Goal: Information Seeking & Learning: Learn about a topic

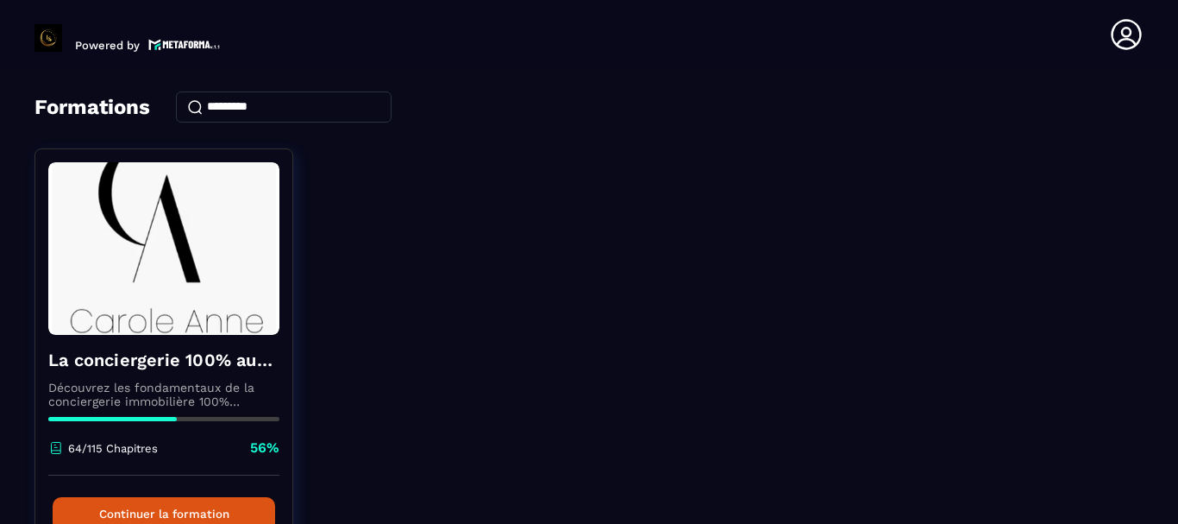
scroll to position [168, 0]
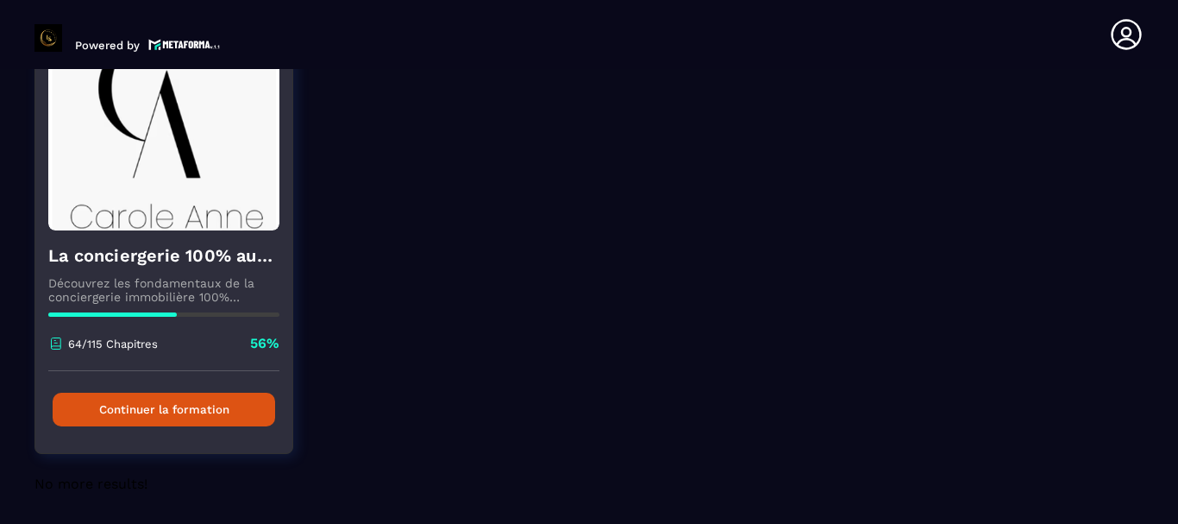
click at [157, 398] on button "Continuer la formation" at bounding box center [164, 409] width 223 height 34
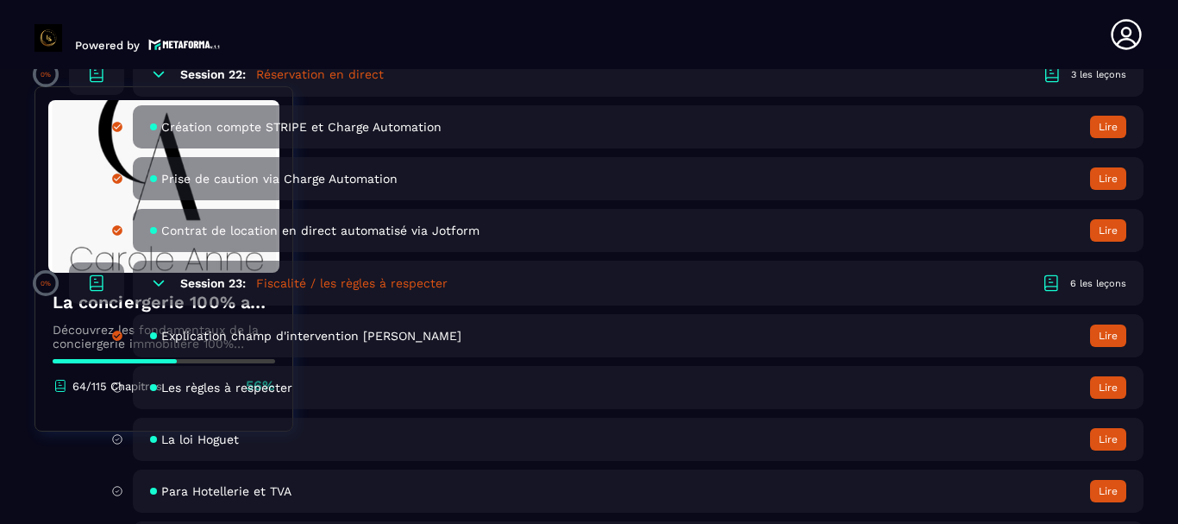
scroll to position [4873, 0]
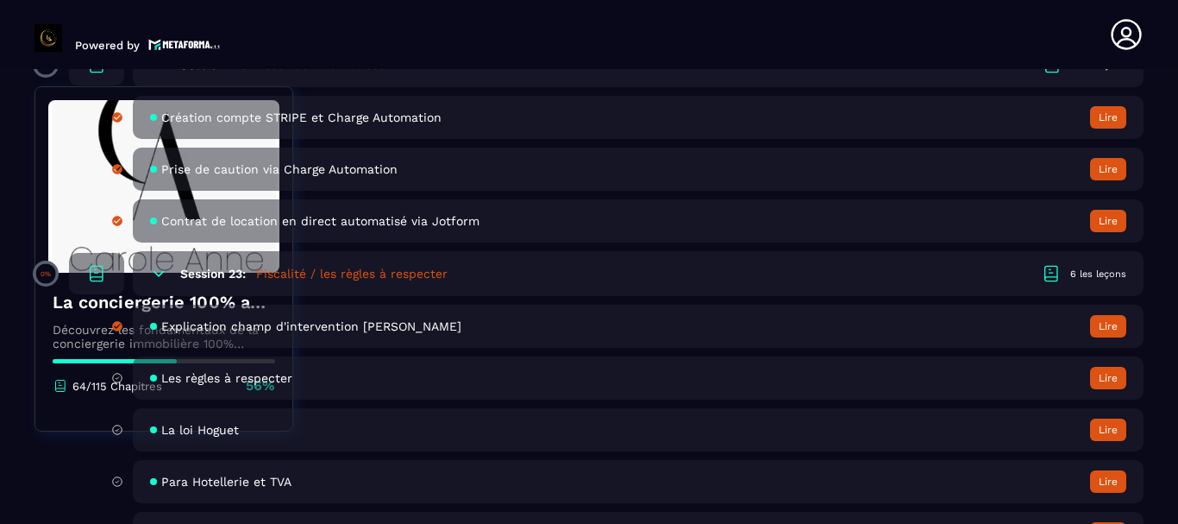
click at [1103, 374] on button "Lire" at bounding box center [1108, 378] width 36 height 22
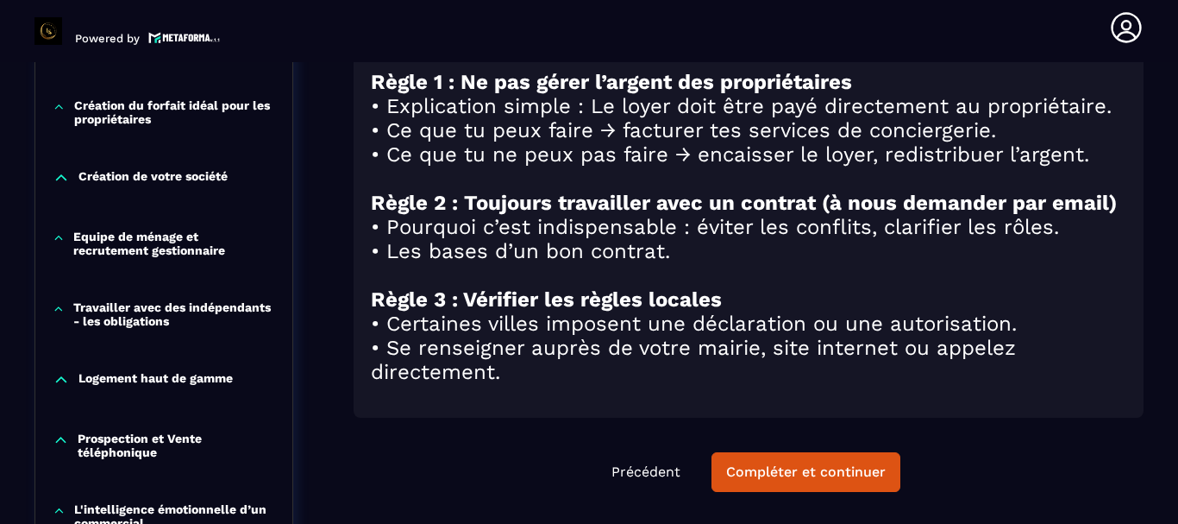
scroll to position [826, 0]
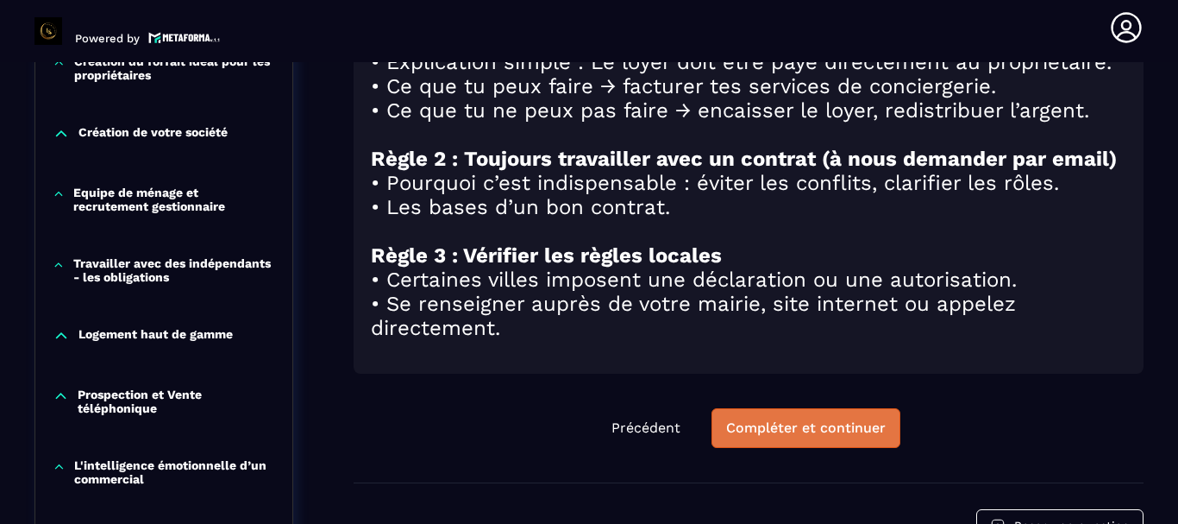
click at [743, 435] on div "Compléter et continuer" at bounding box center [806, 427] width 160 height 17
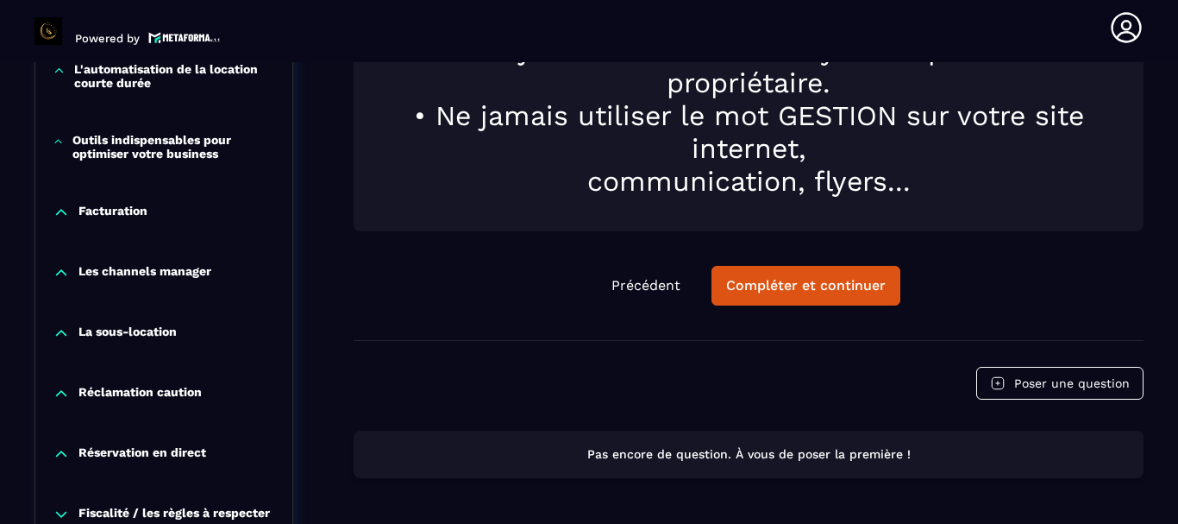
scroll to position [1476, 0]
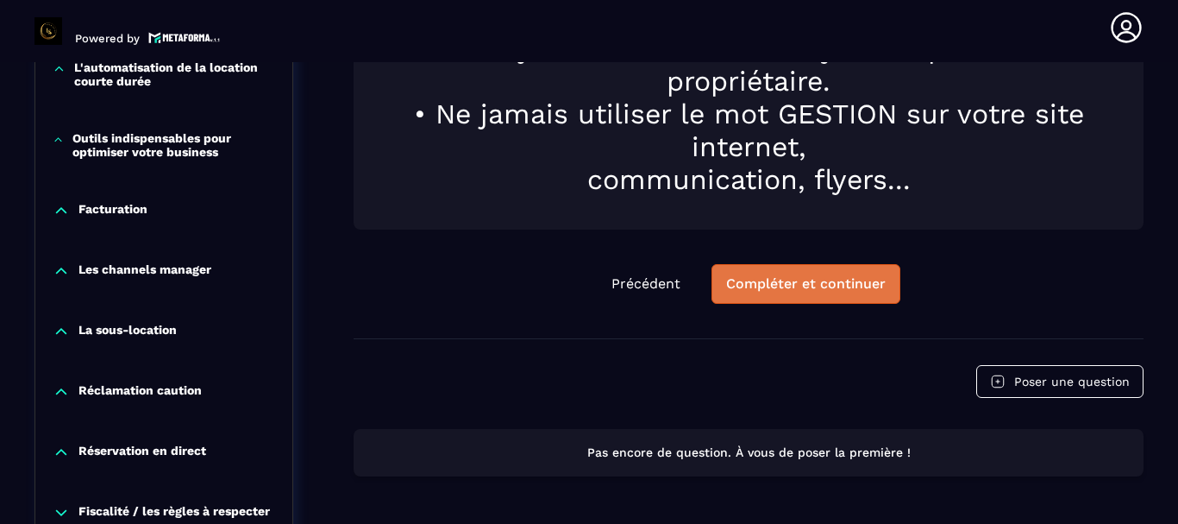
click at [796, 270] on button "Compléter et continuer" at bounding box center [806, 284] width 189 height 40
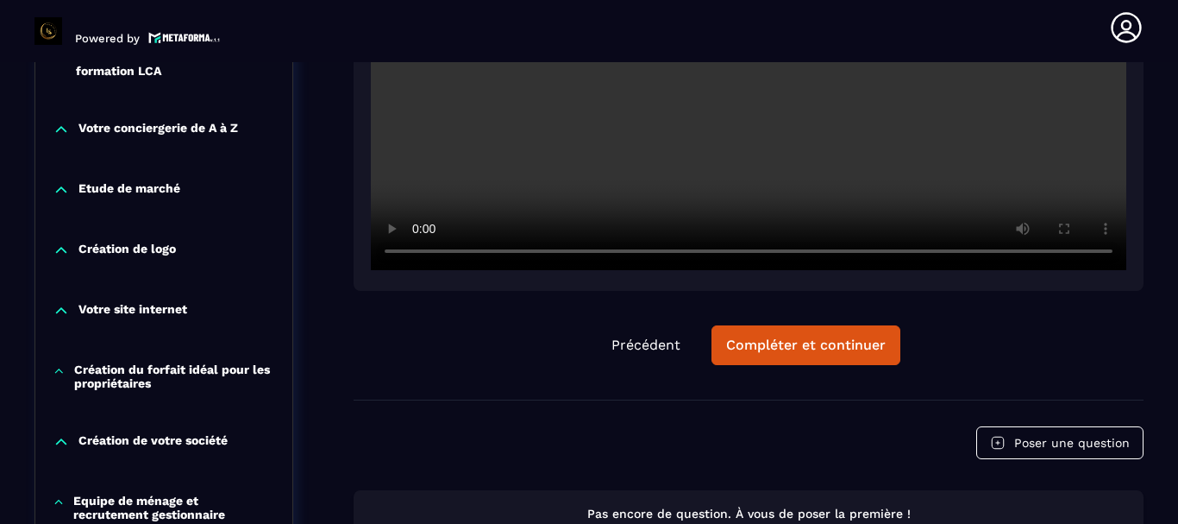
scroll to position [533, 0]
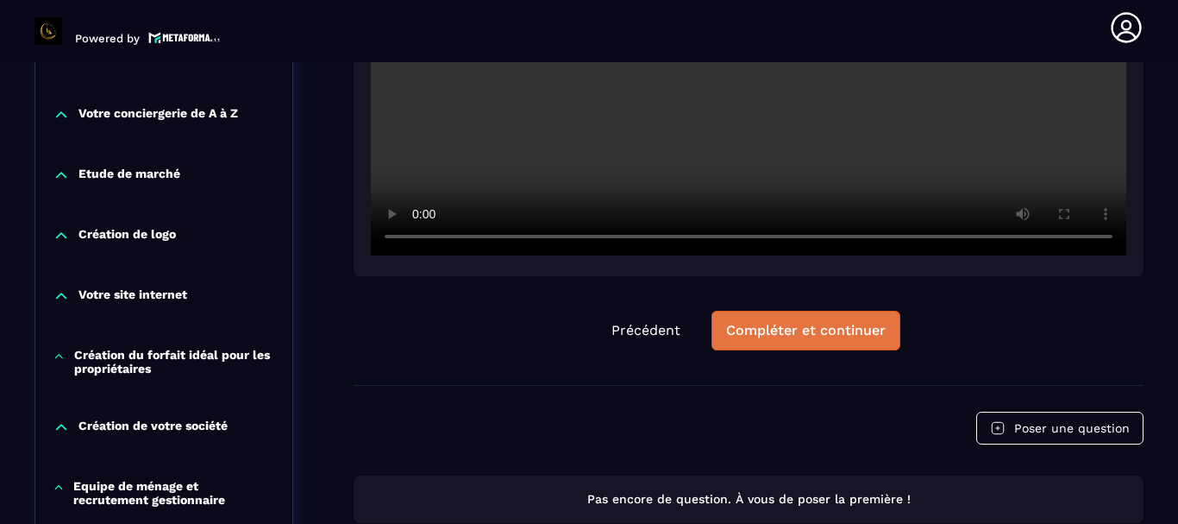
click at [766, 333] on div "Compléter et continuer" at bounding box center [806, 330] width 160 height 17
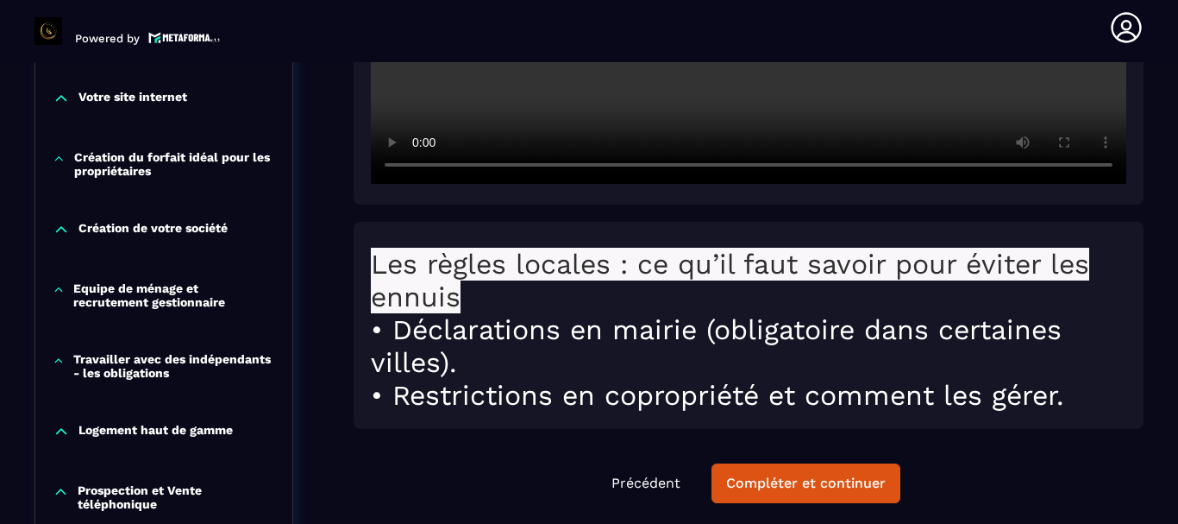
scroll to position [792, 0]
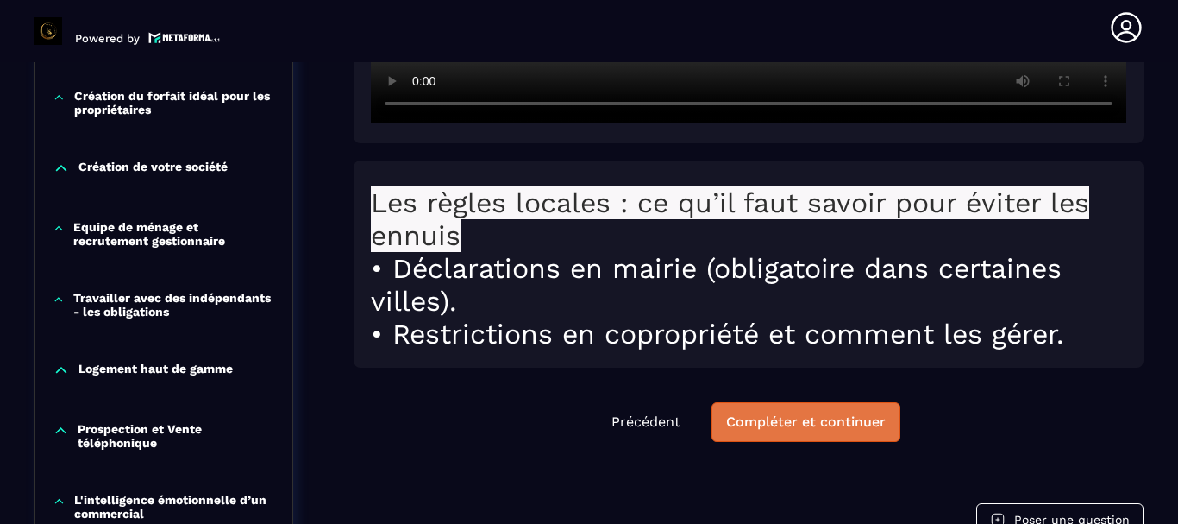
click at [764, 411] on button "Compléter et continuer" at bounding box center [806, 422] width 189 height 40
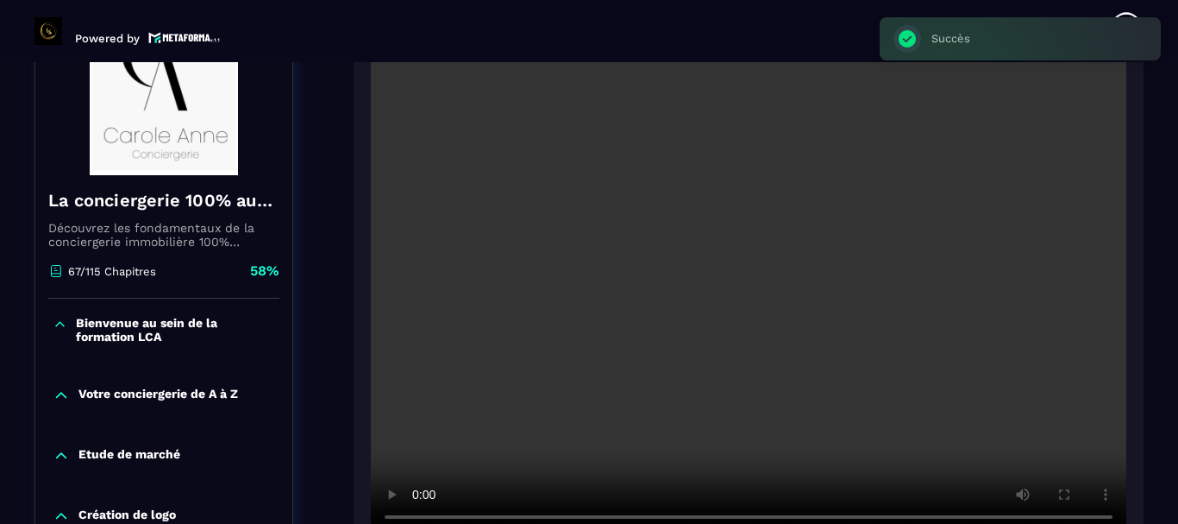
scroll to position [179, 0]
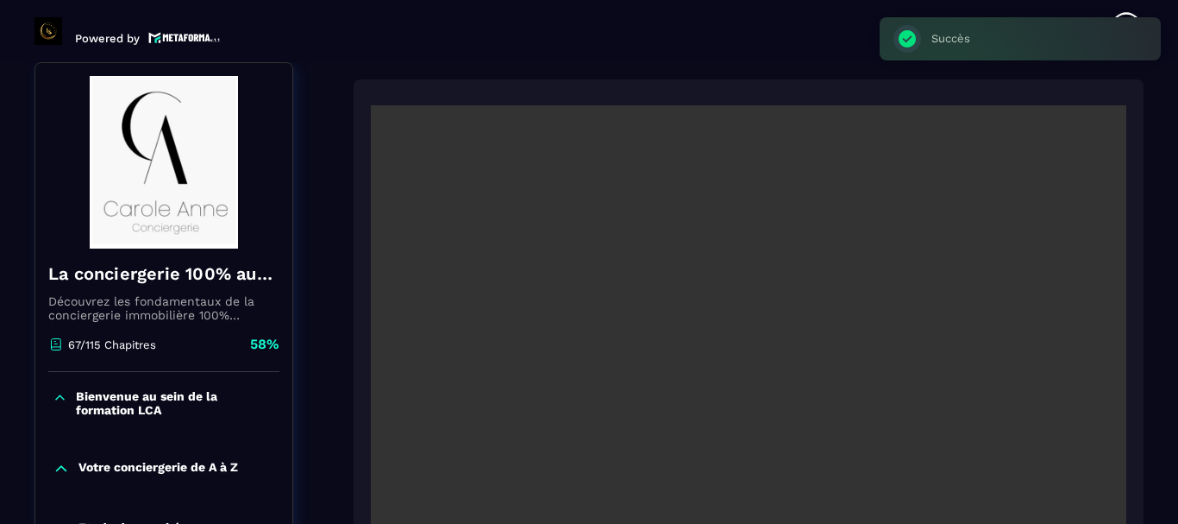
click at [765, 411] on video at bounding box center [749, 357] width 756 height 504
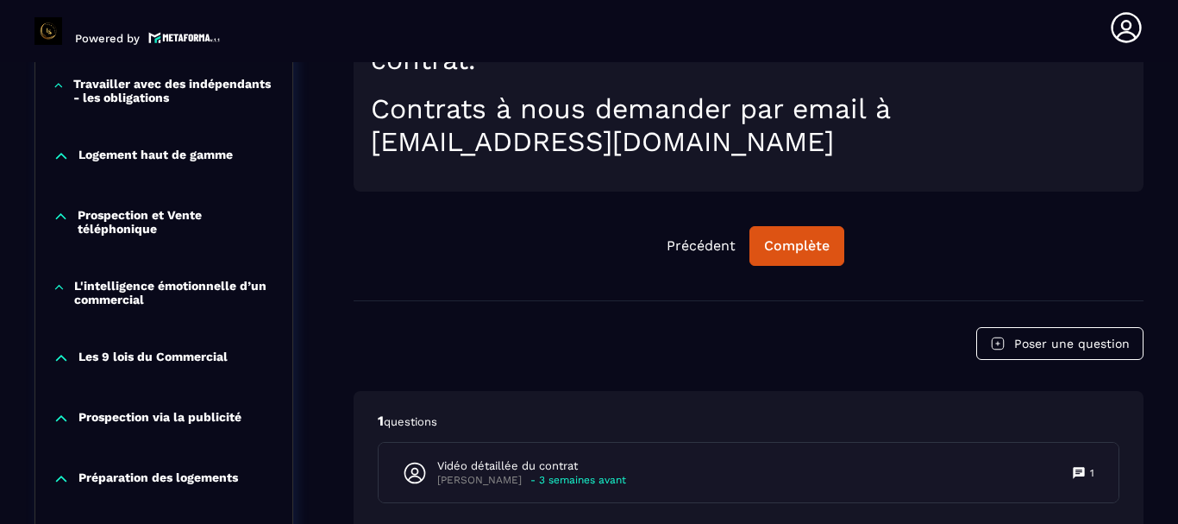
scroll to position [1033, 0]
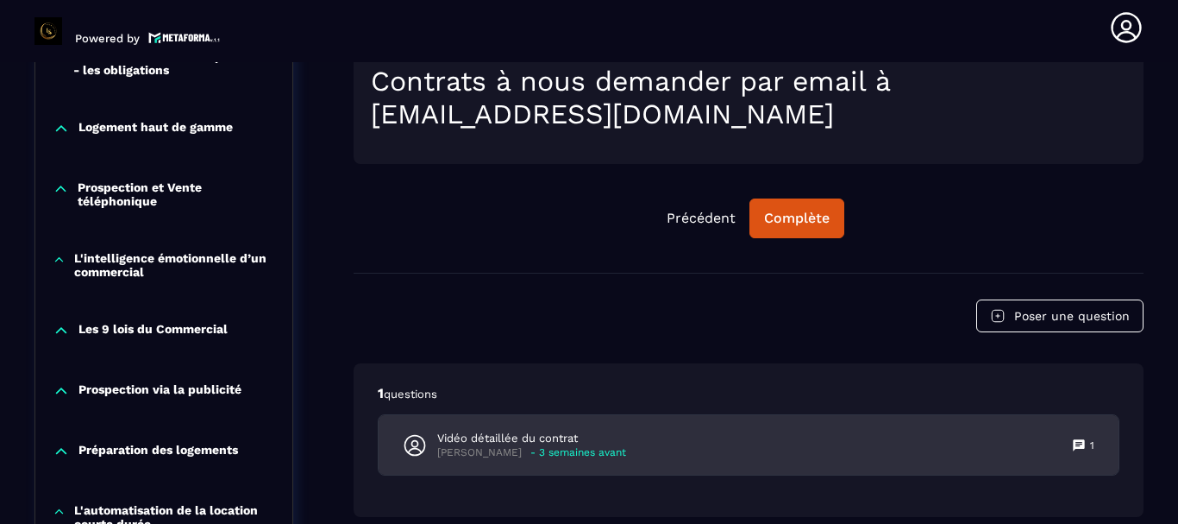
click at [719, 439] on div "Vidéo détaillée du contrat [PERSON_NAME] - 3 semaines avant 1" at bounding box center [749, 445] width 740 height 60
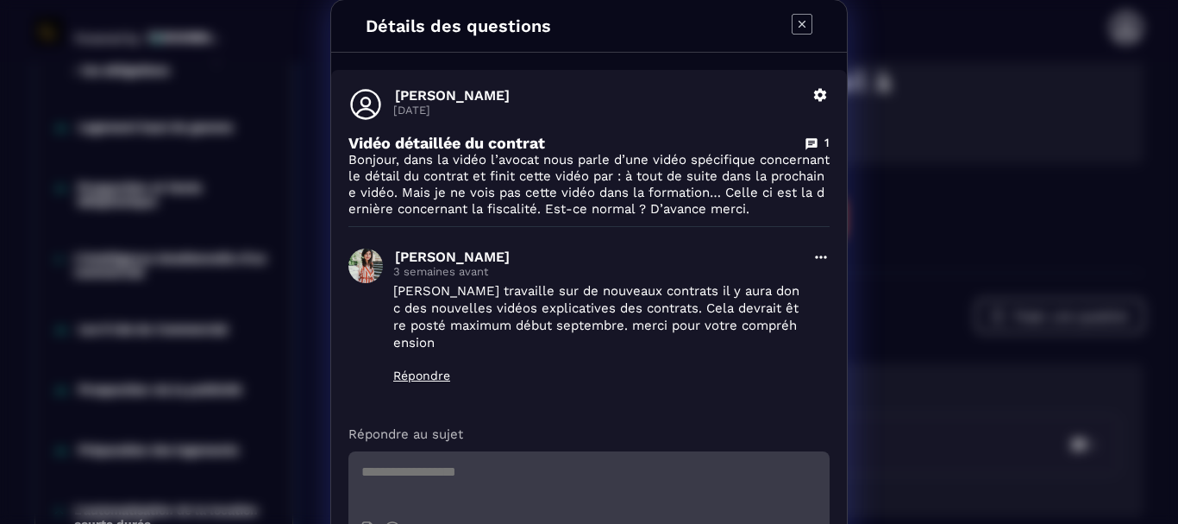
scroll to position [0, 0]
click at [793, 20] on icon "Modal window" at bounding box center [802, 25] width 21 height 21
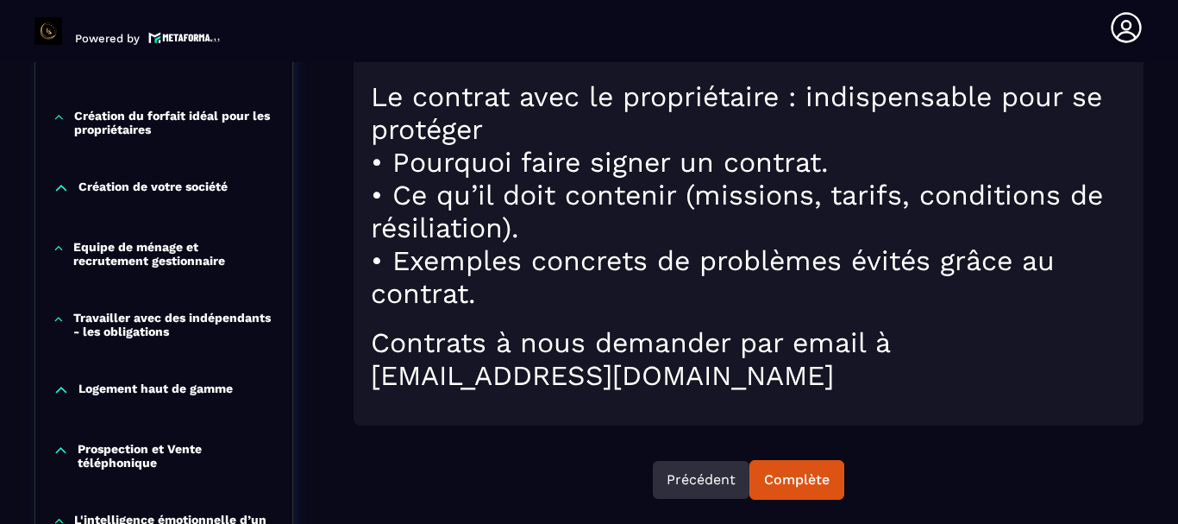
scroll to position [887, 0]
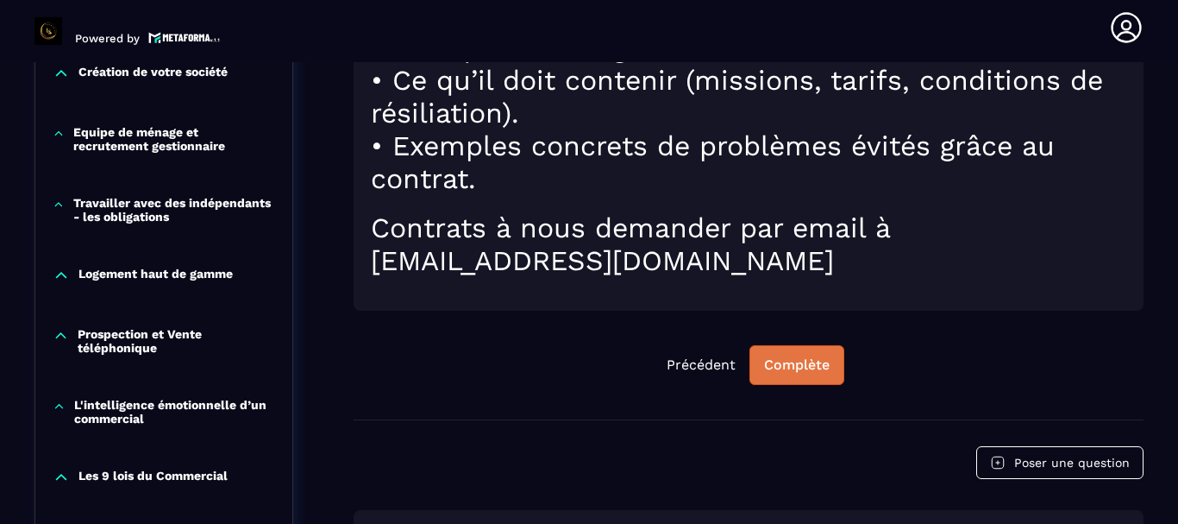
click at [784, 373] on div "Complète" at bounding box center [797, 364] width 66 height 17
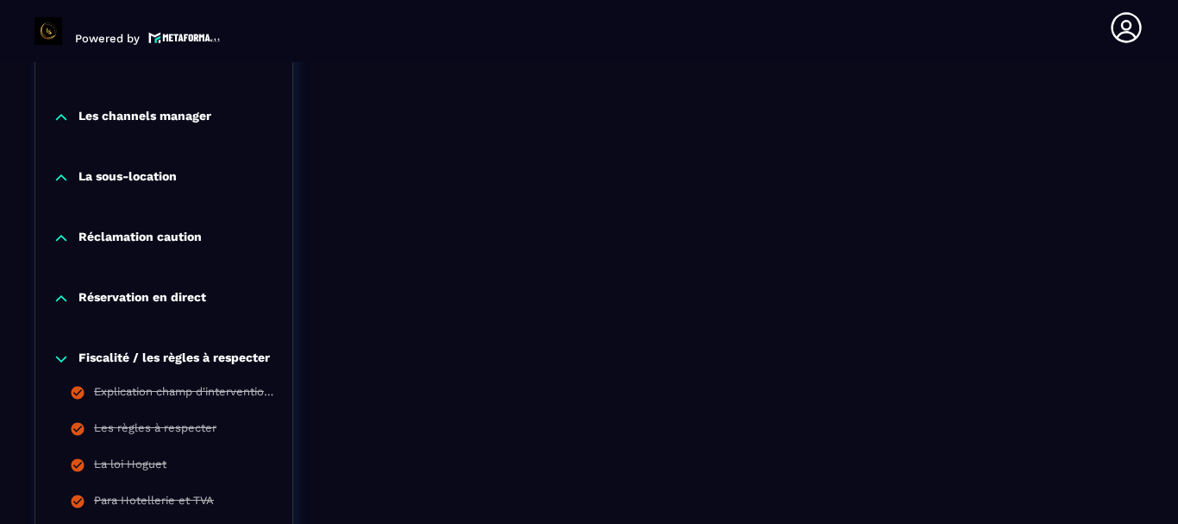
scroll to position [1585, 0]
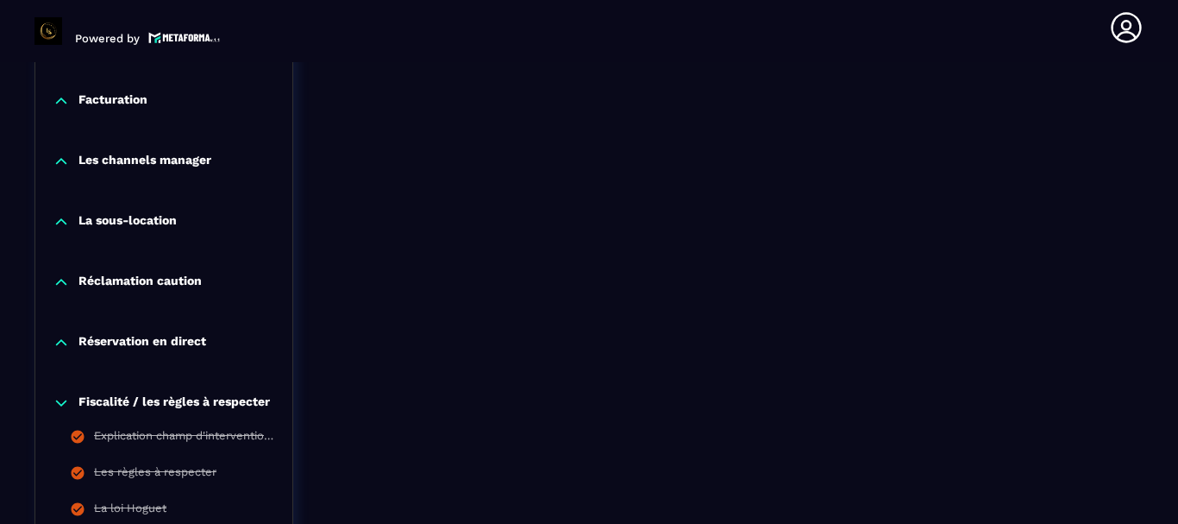
click at [102, 98] on p "Facturation" at bounding box center [112, 100] width 69 height 17
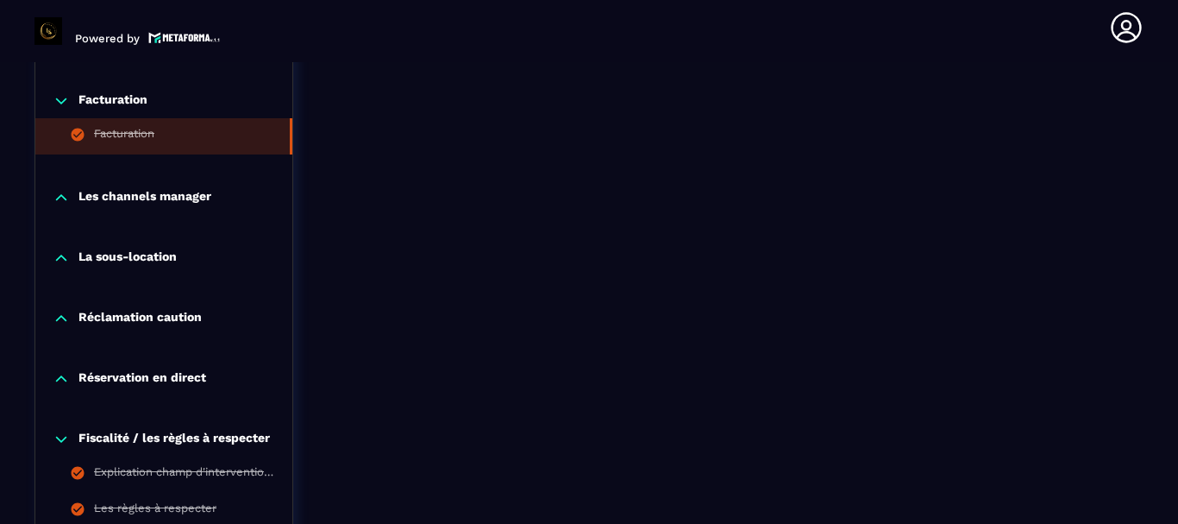
click at [121, 125] on li "Facturation" at bounding box center [163, 136] width 257 height 36
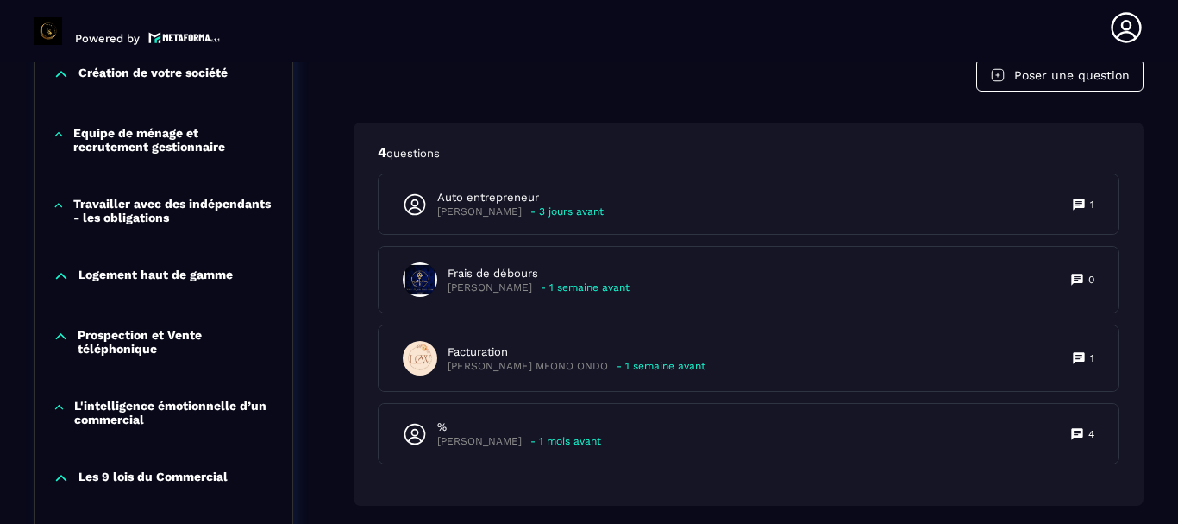
scroll to position [1007, 0]
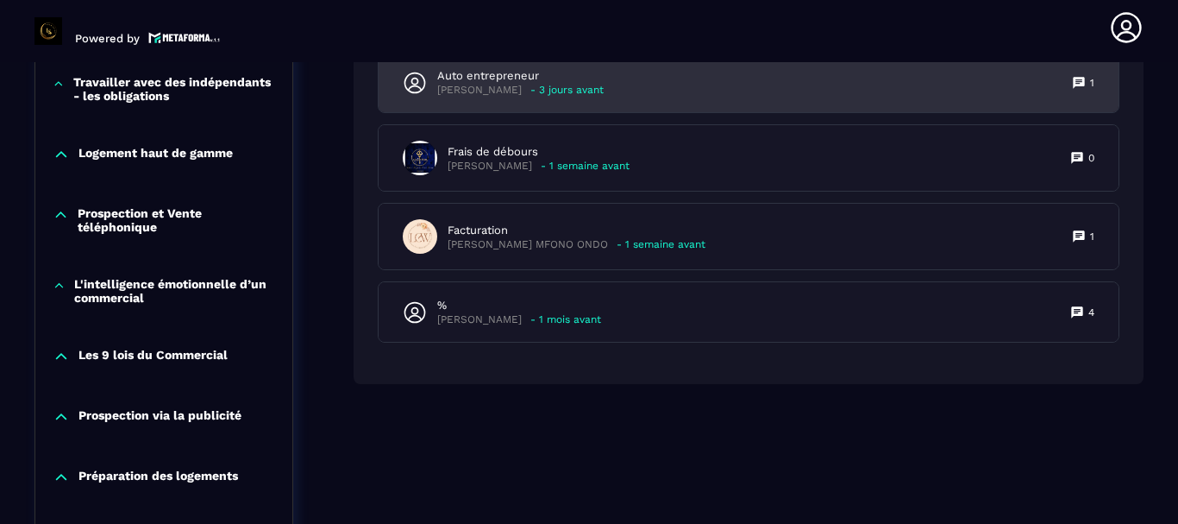
click at [598, 72] on div "Auto entrepreneur [PERSON_NAME] - 3 jours avant 1" at bounding box center [749, 83] width 740 height 60
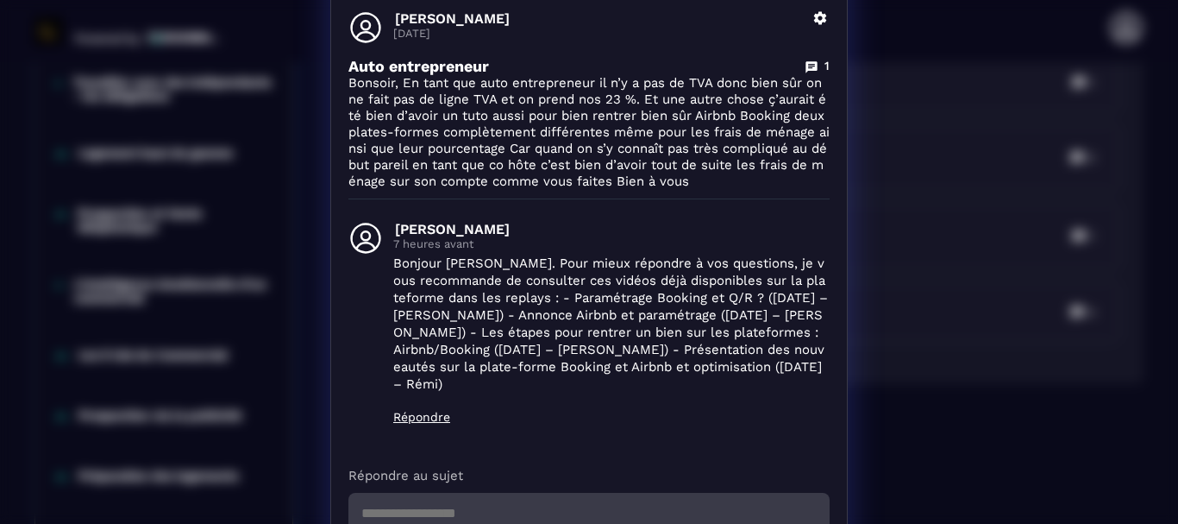
scroll to position [147, 0]
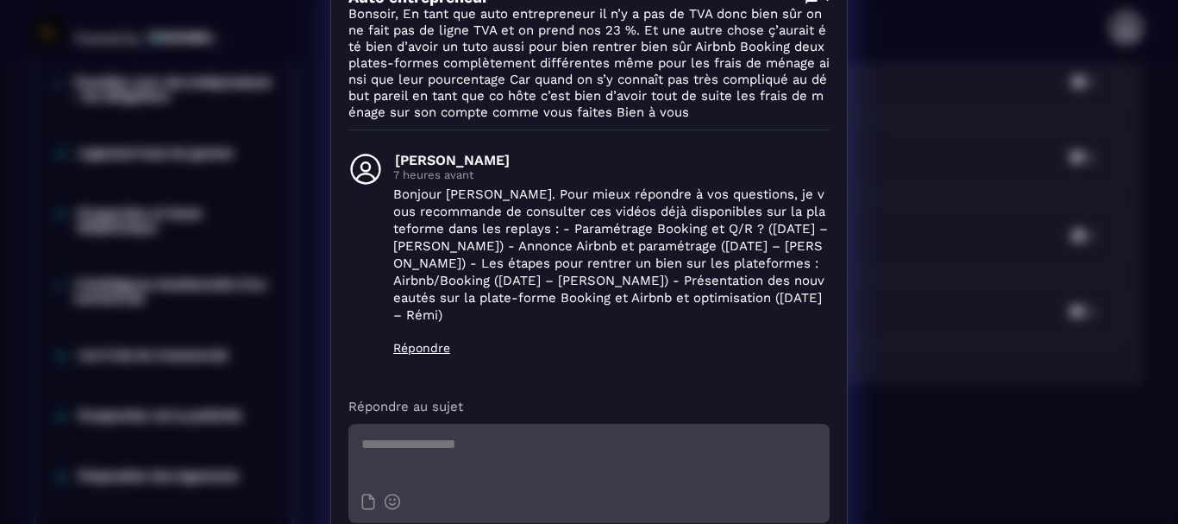
click at [476, 424] on textarea "Modal window" at bounding box center [588, 454] width 481 height 60
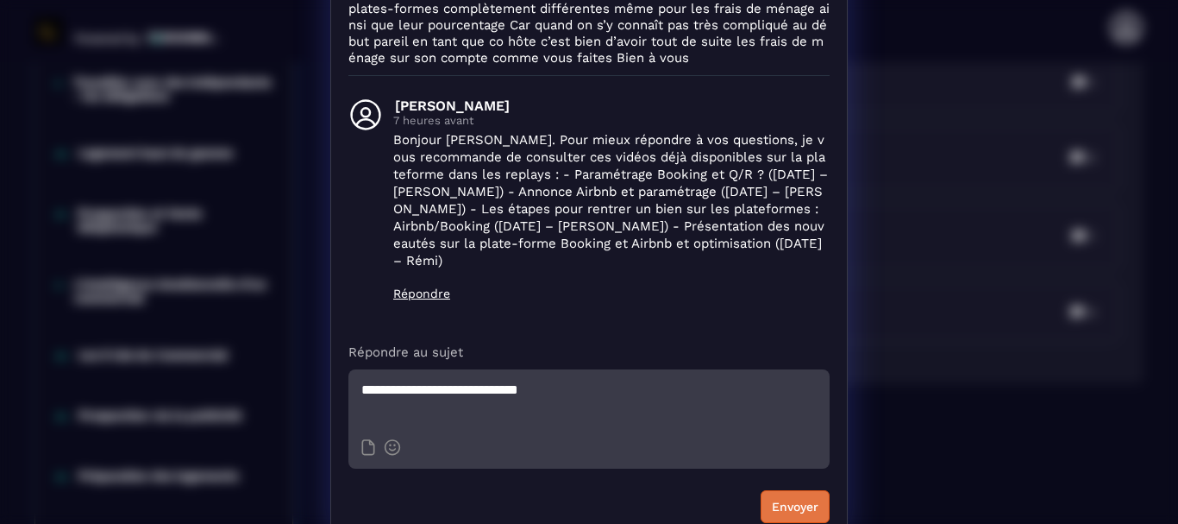
type textarea "**********"
click at [775, 490] on button "Envoyer" at bounding box center [795, 506] width 69 height 33
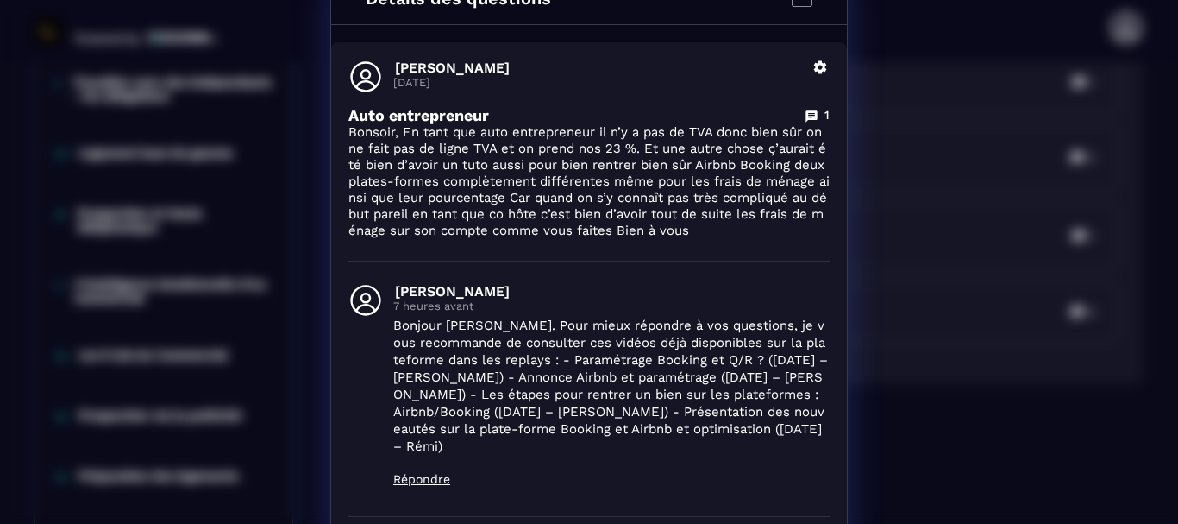
scroll to position [0, 0]
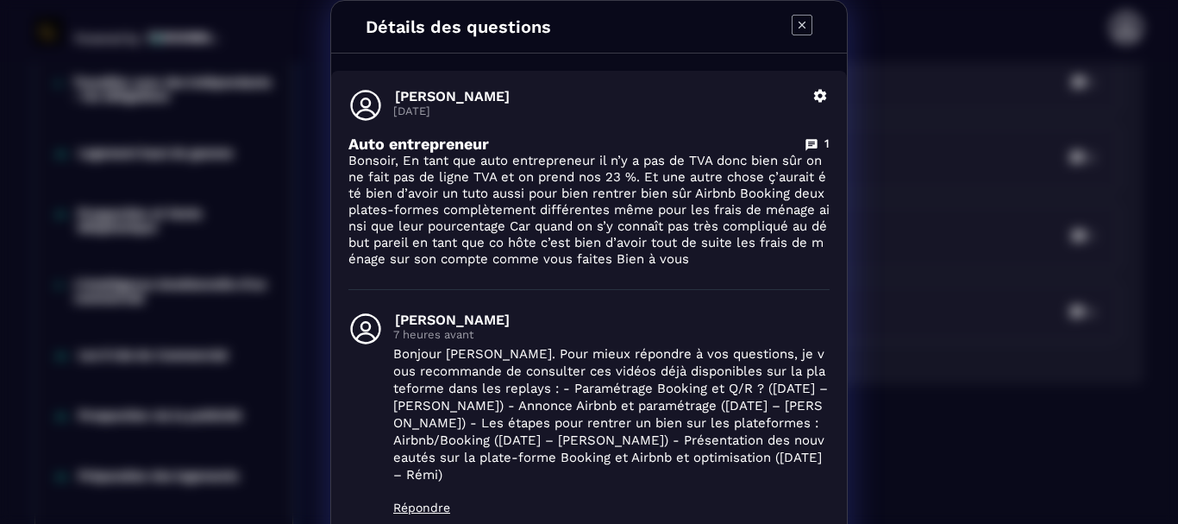
click at [792, 16] on icon "Modal window" at bounding box center [802, 25] width 21 height 21
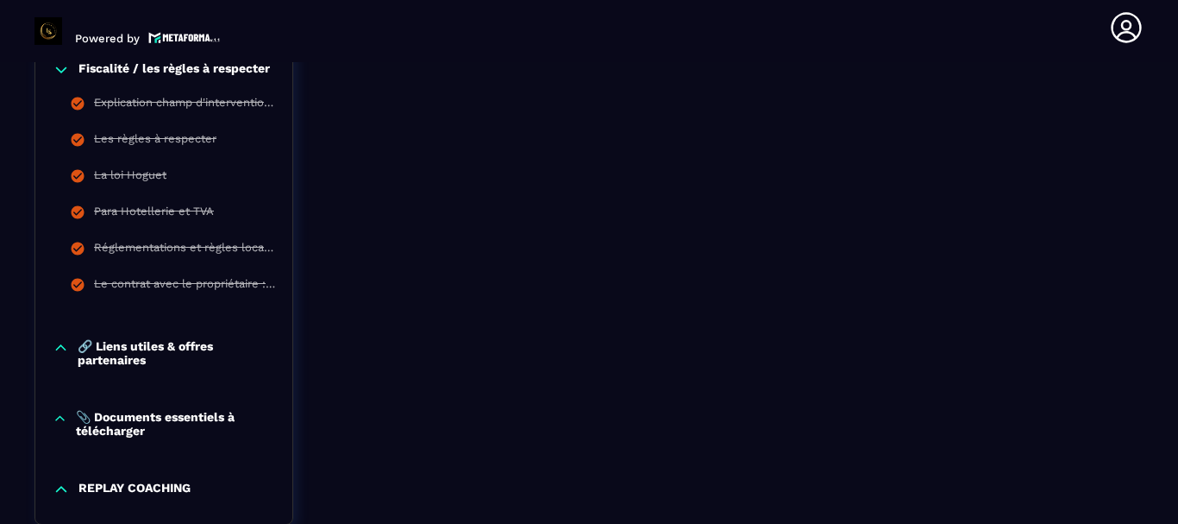
scroll to position [1948, 0]
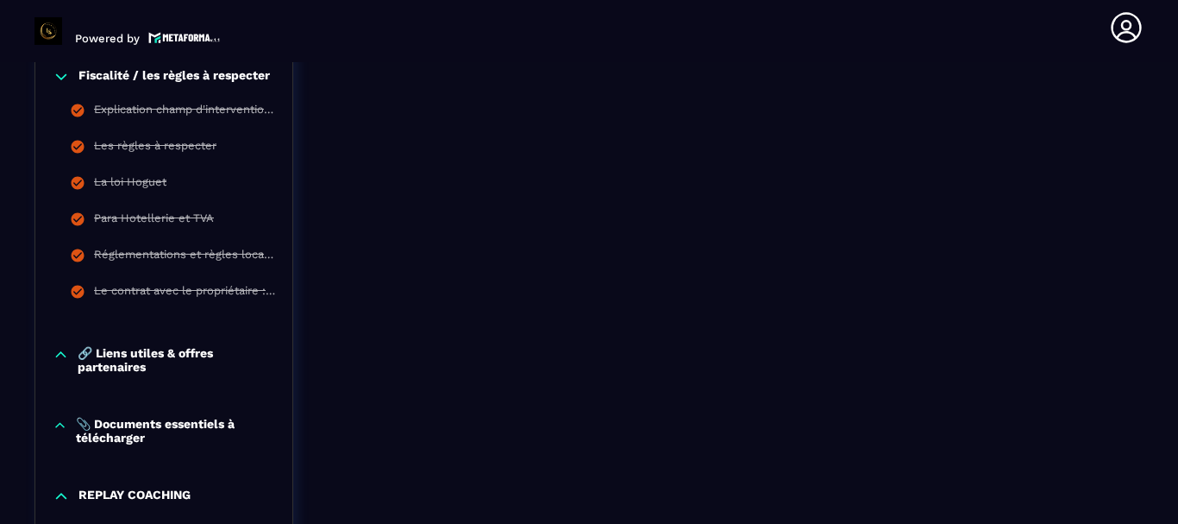
click at [60, 347] on icon at bounding box center [61, 354] width 16 height 17
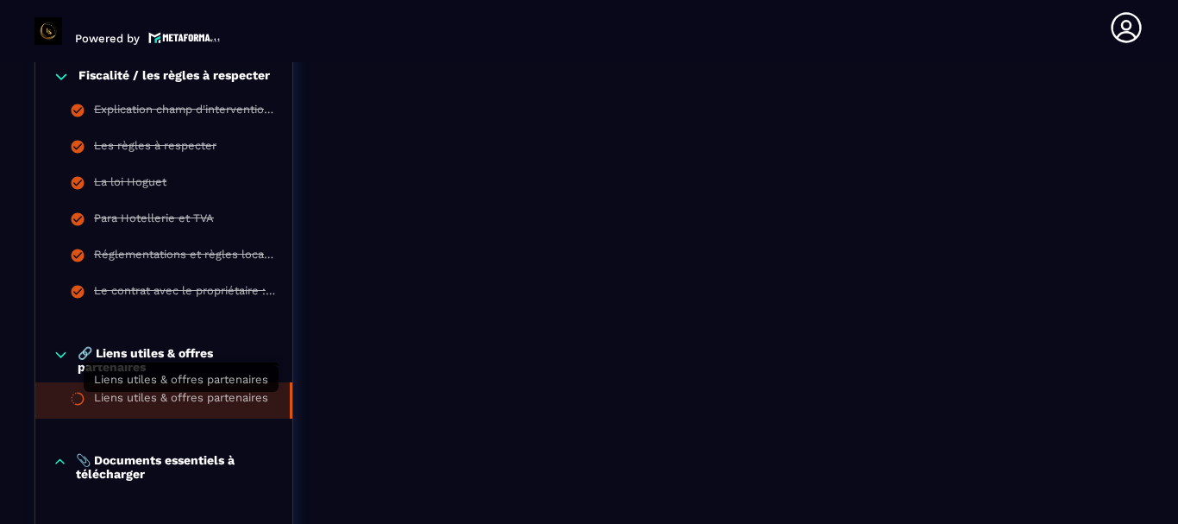
click at [150, 396] on div "Liens utiles & offres partenaires" at bounding box center [181, 400] width 174 height 19
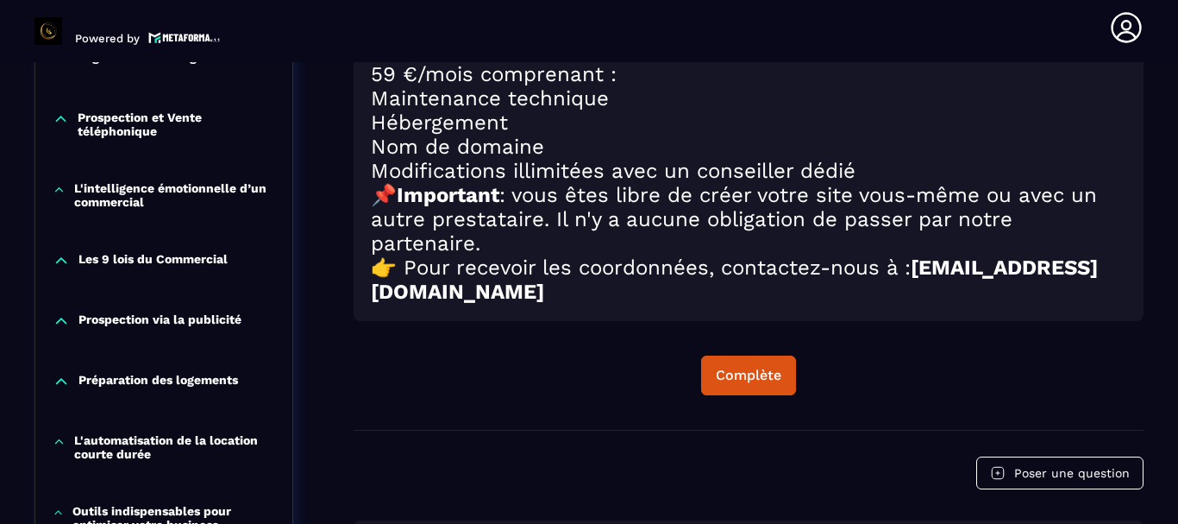
scroll to position [1104, 0]
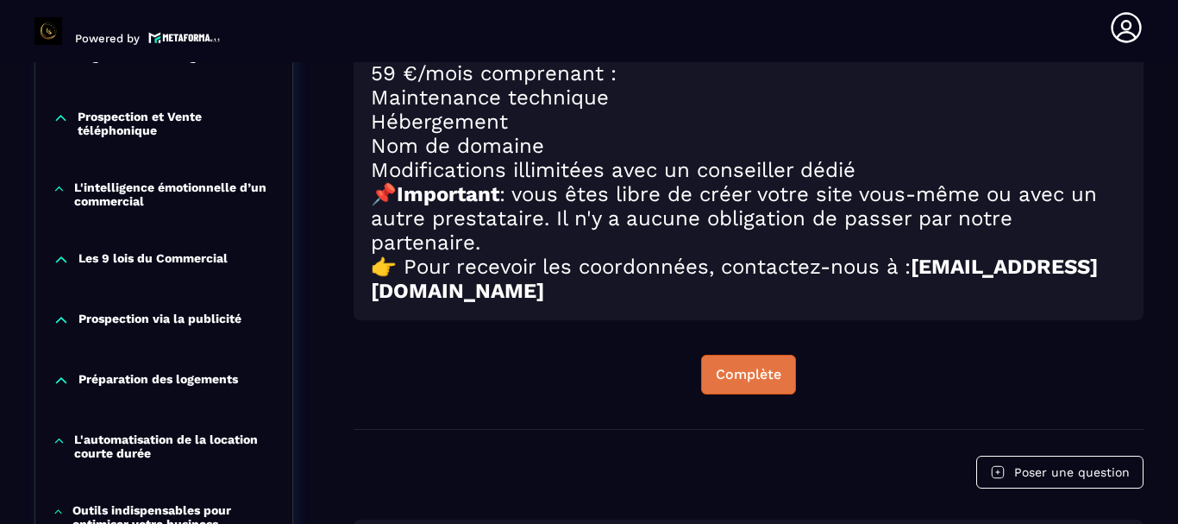
click at [724, 383] on div "Complète" at bounding box center [749, 374] width 66 height 17
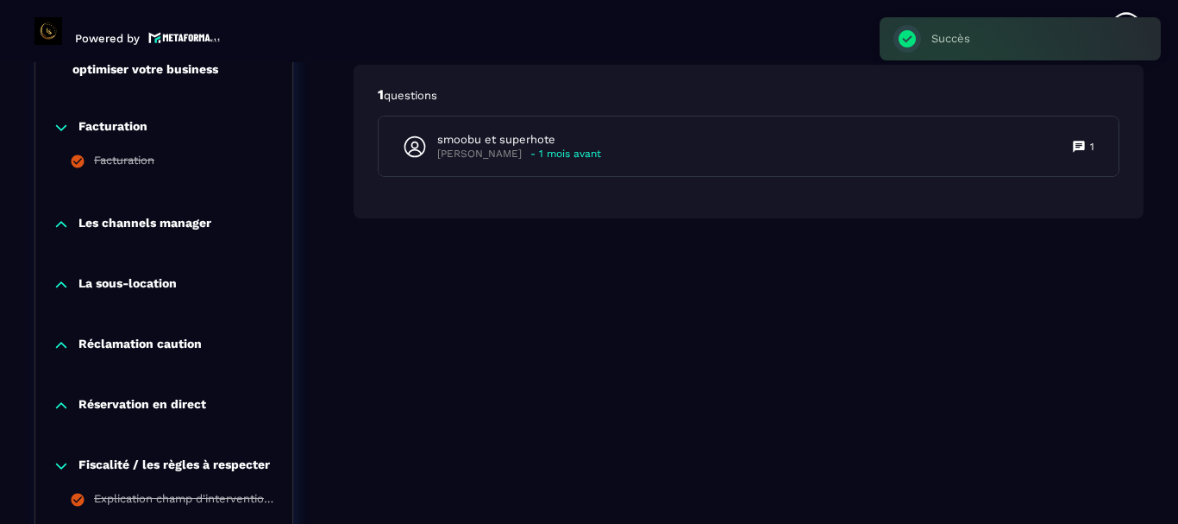
scroll to position [1560, 0]
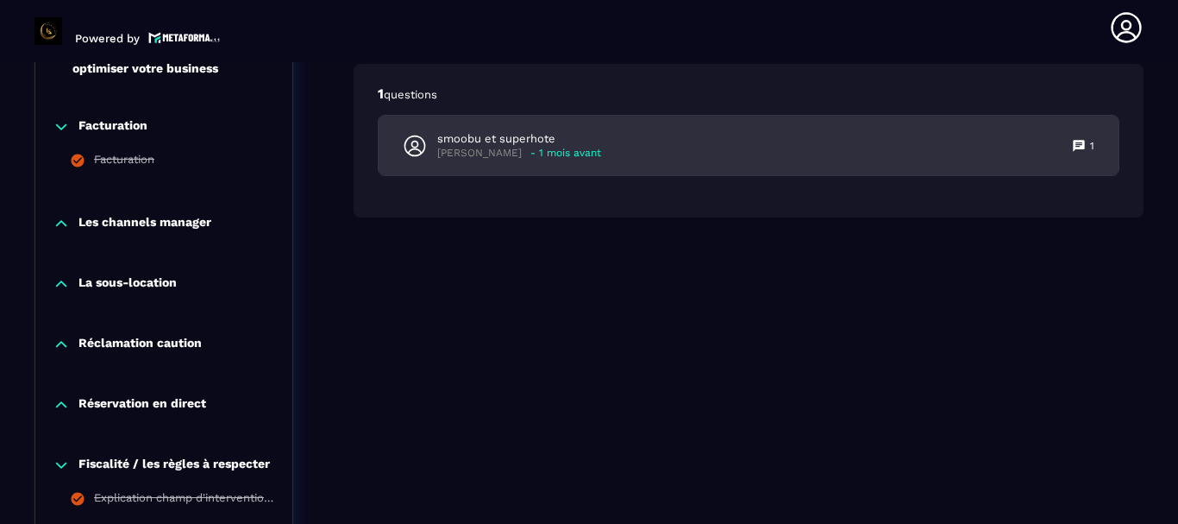
click at [662, 175] on div "smoobu et superhote [PERSON_NAME] - 1 mois avant 1" at bounding box center [749, 146] width 740 height 60
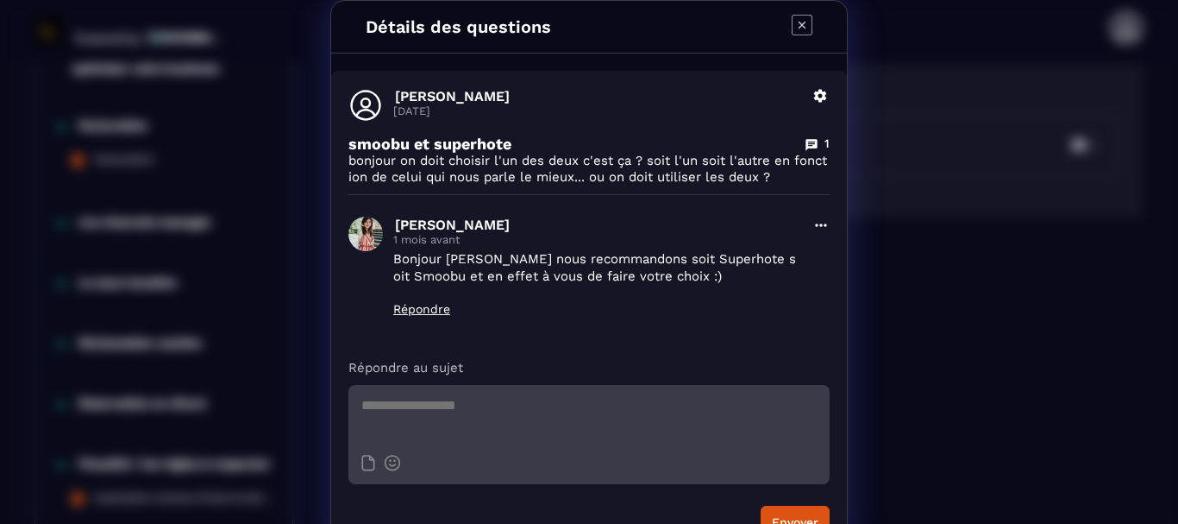
click at [792, 16] on icon "Modal window" at bounding box center [802, 25] width 21 height 21
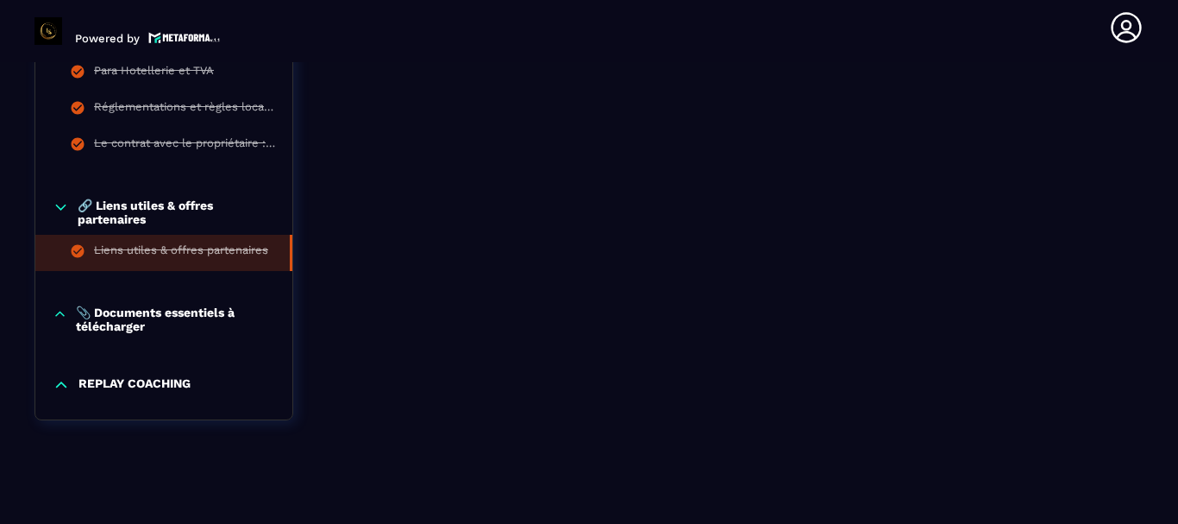
scroll to position [2105, 0]
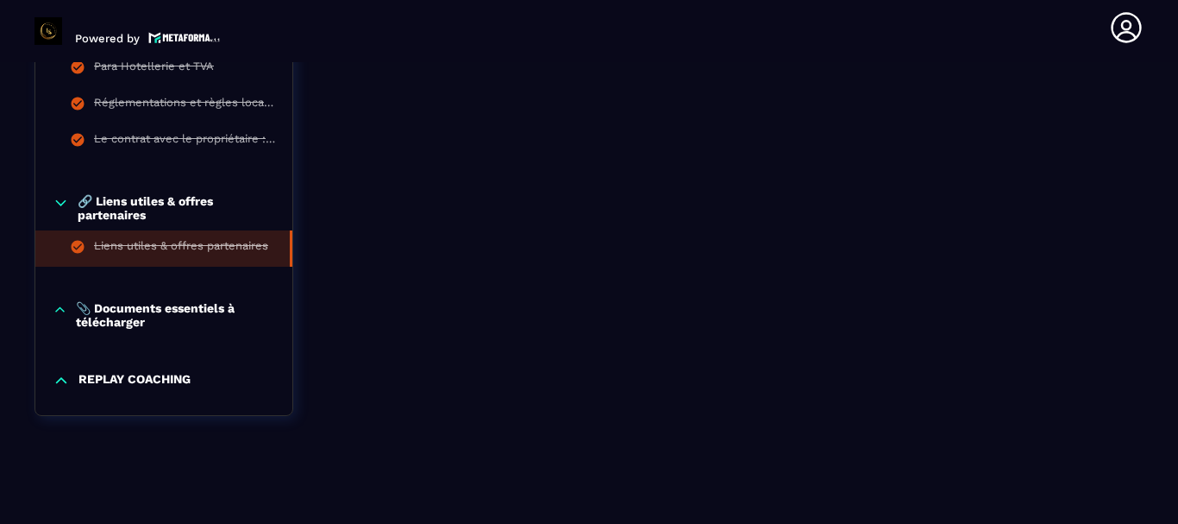
click at [55, 302] on icon at bounding box center [60, 309] width 15 height 17
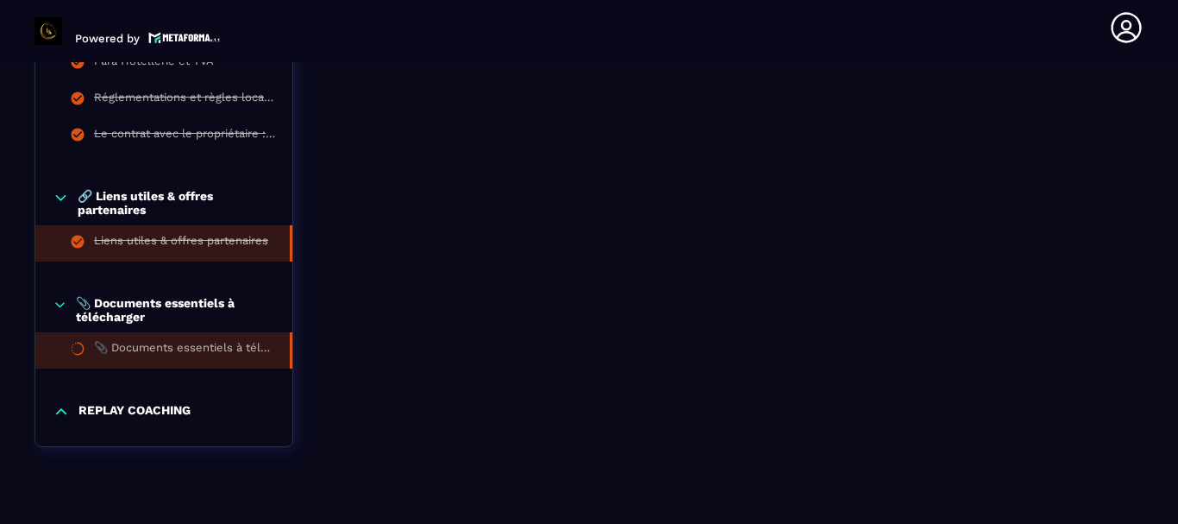
click at [136, 344] on li "📎 Documents essentiels à télécharger" at bounding box center [163, 350] width 257 height 36
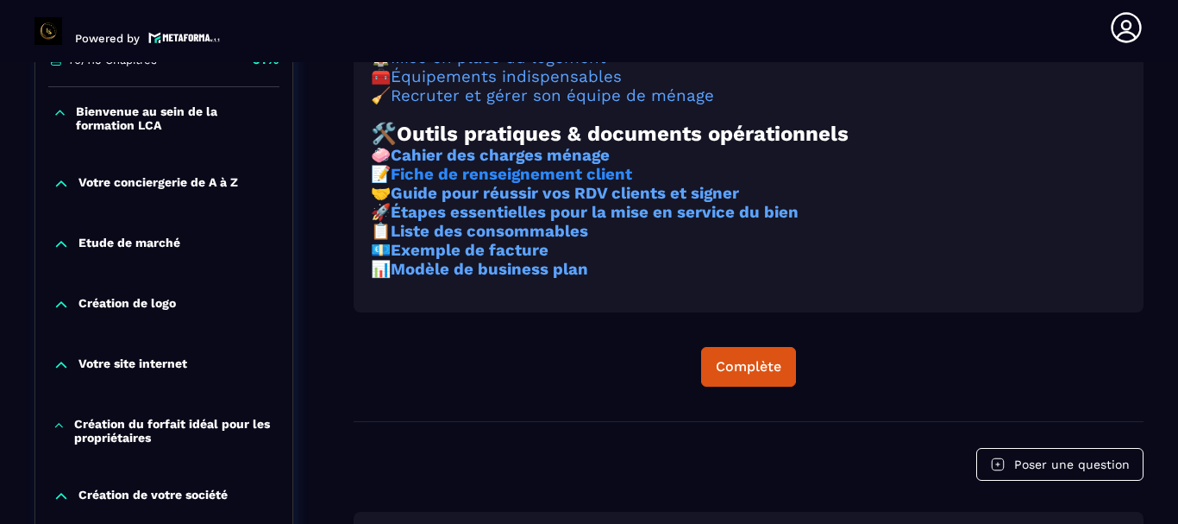
scroll to position [490, 0]
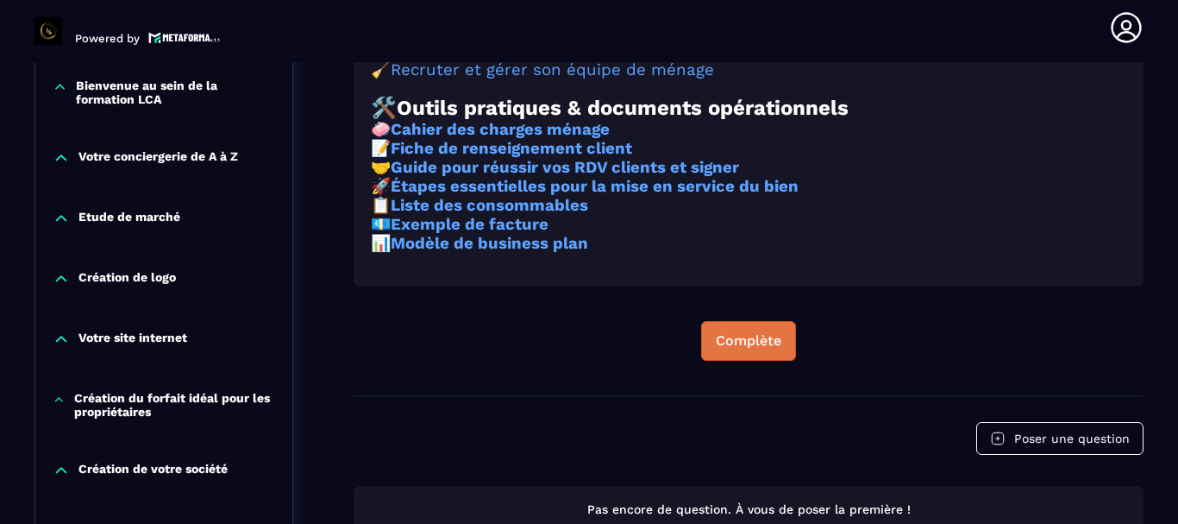
click at [724, 349] on div "Complète" at bounding box center [749, 340] width 66 height 17
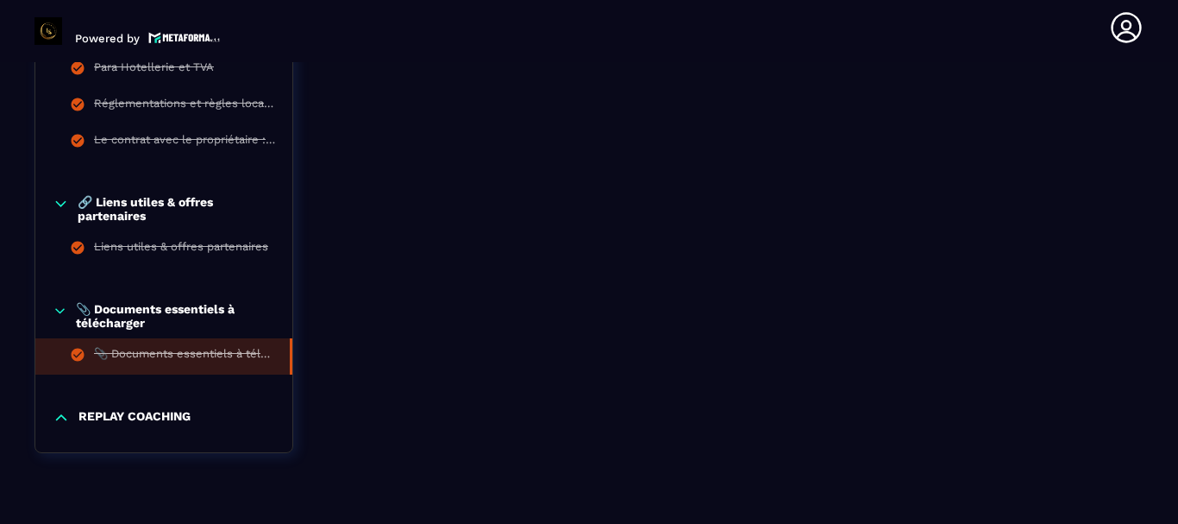
scroll to position [2141, 0]
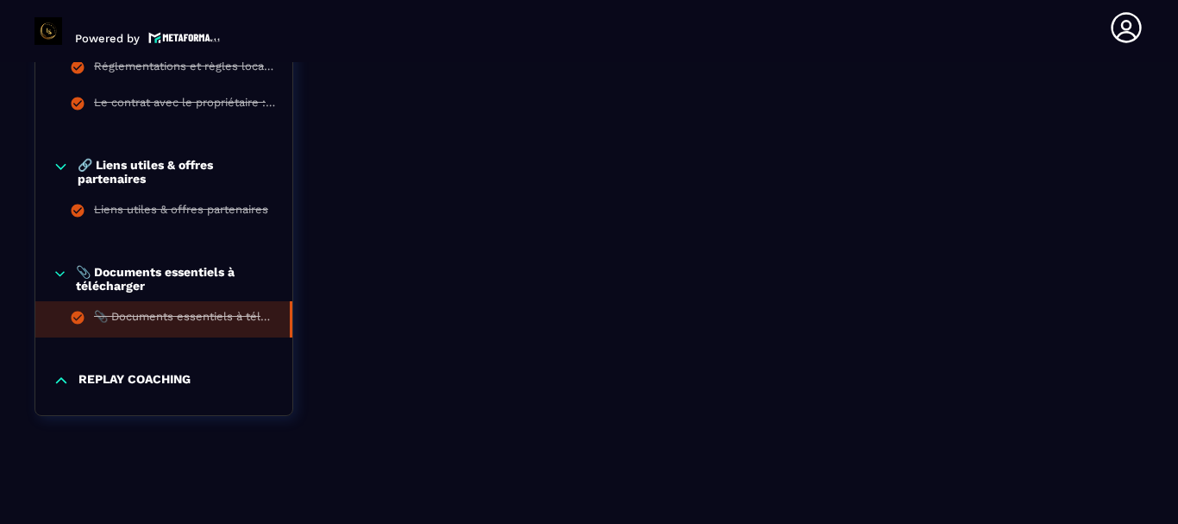
click at [63, 373] on icon at bounding box center [61, 380] width 17 height 17
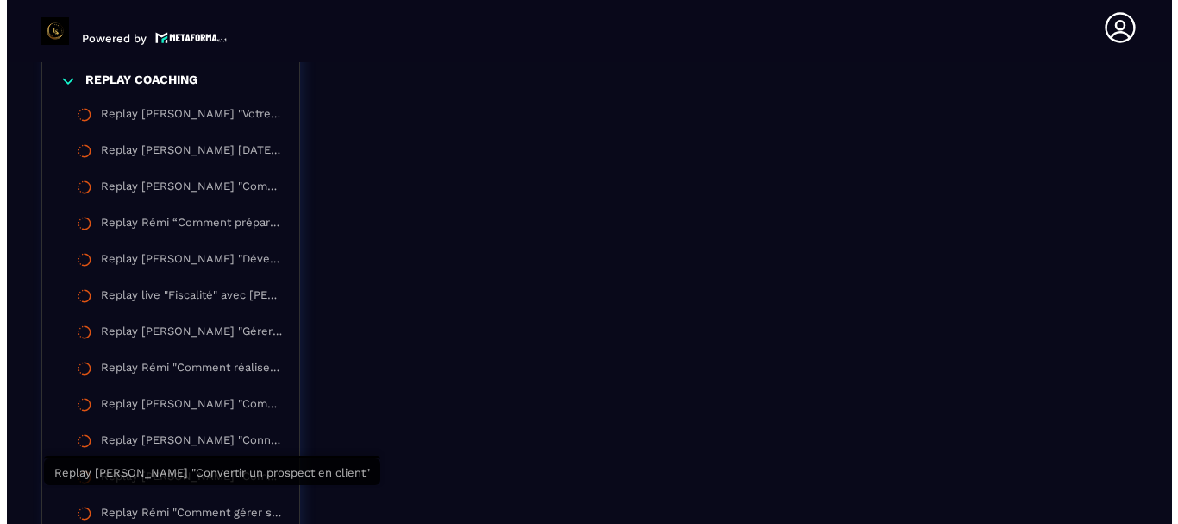
scroll to position [2400, 0]
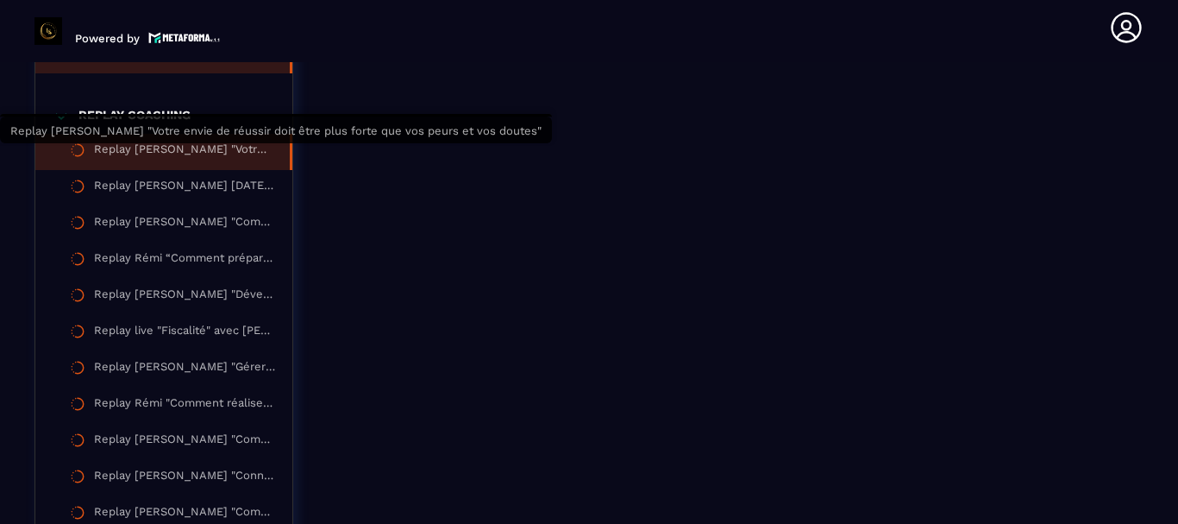
click at [154, 157] on div "Replay [PERSON_NAME] "Votre envie de réussir doit être plus forte que vos peurs…" at bounding box center [183, 151] width 179 height 19
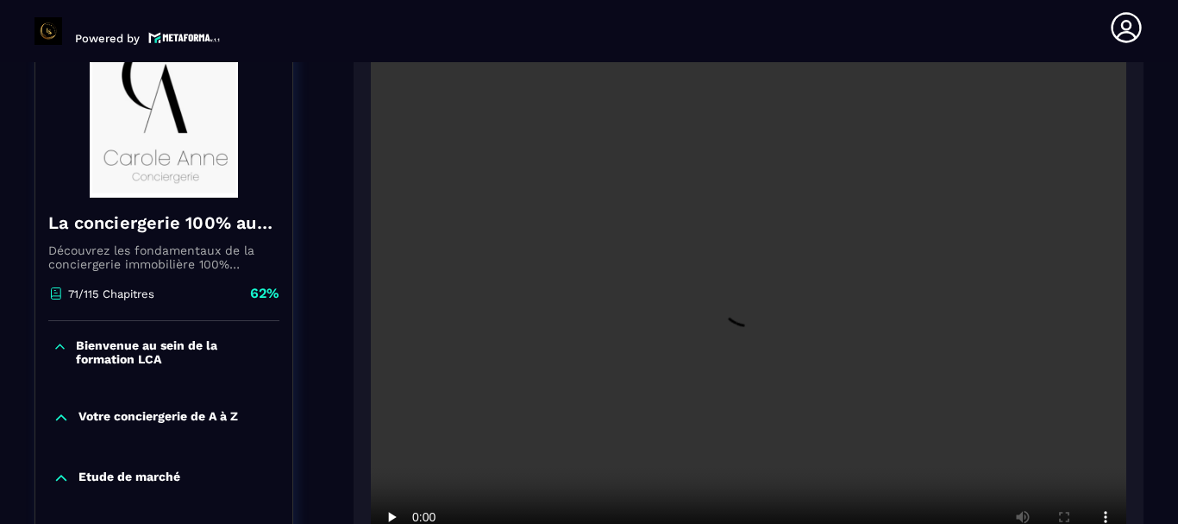
scroll to position [231, 0]
click at [432, 209] on video at bounding box center [749, 305] width 756 height 504
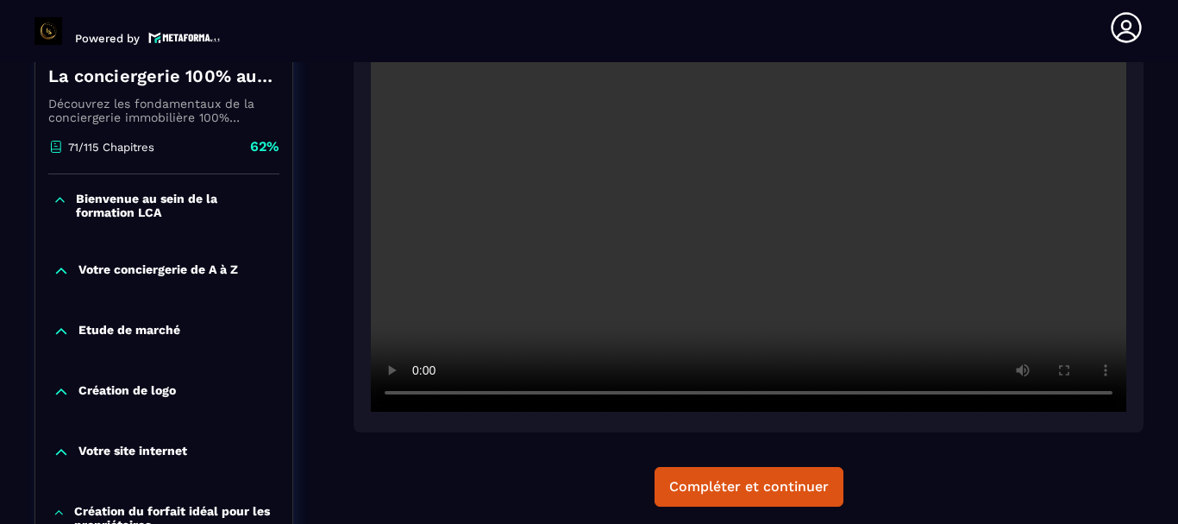
scroll to position [378, 0]
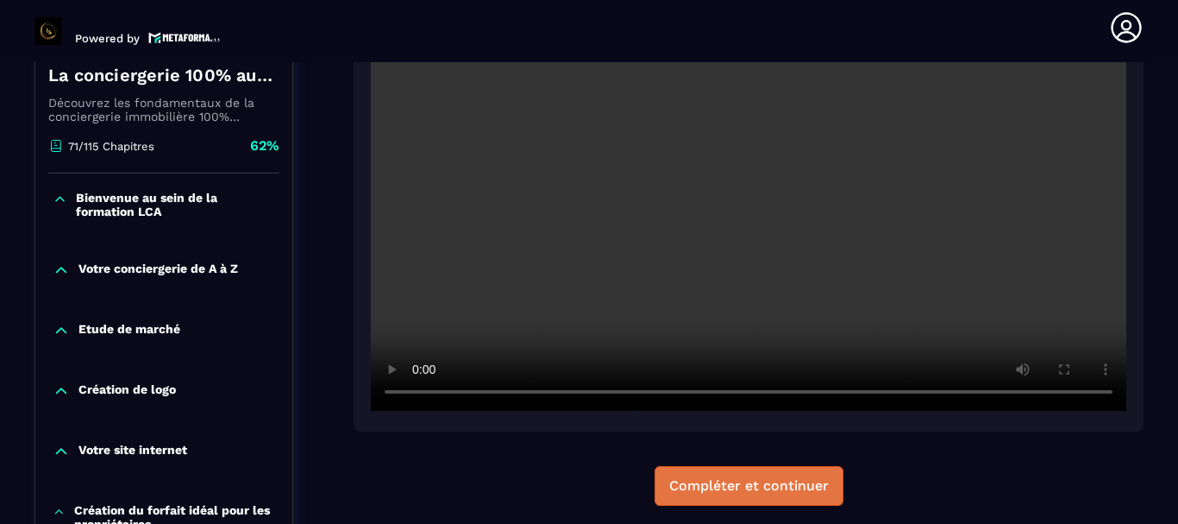
click at [743, 478] on div "Compléter et continuer" at bounding box center [749, 485] width 160 height 17
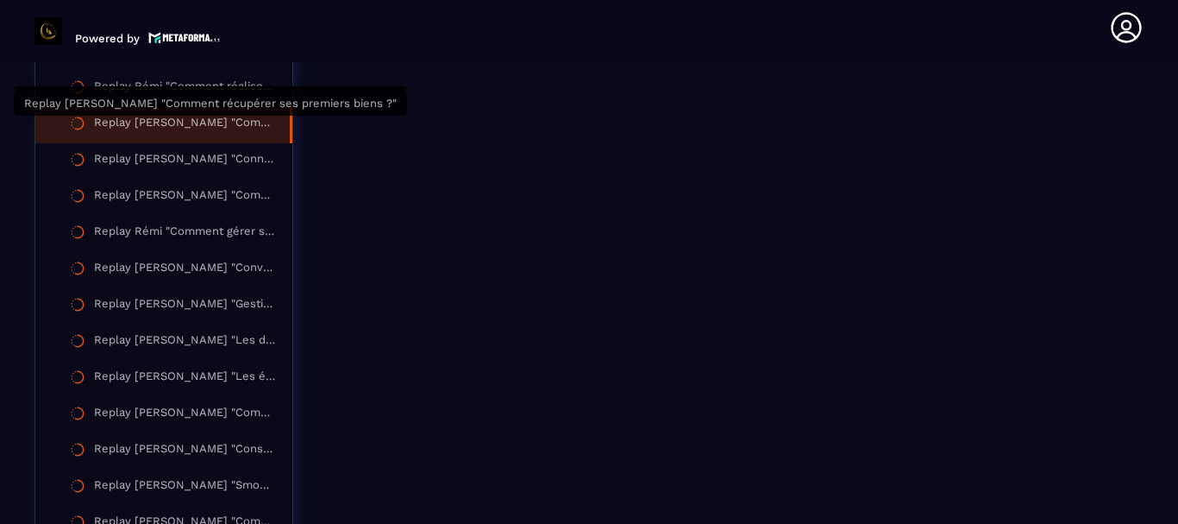
scroll to position [2717, 0]
